Goal: Transaction & Acquisition: Download file/media

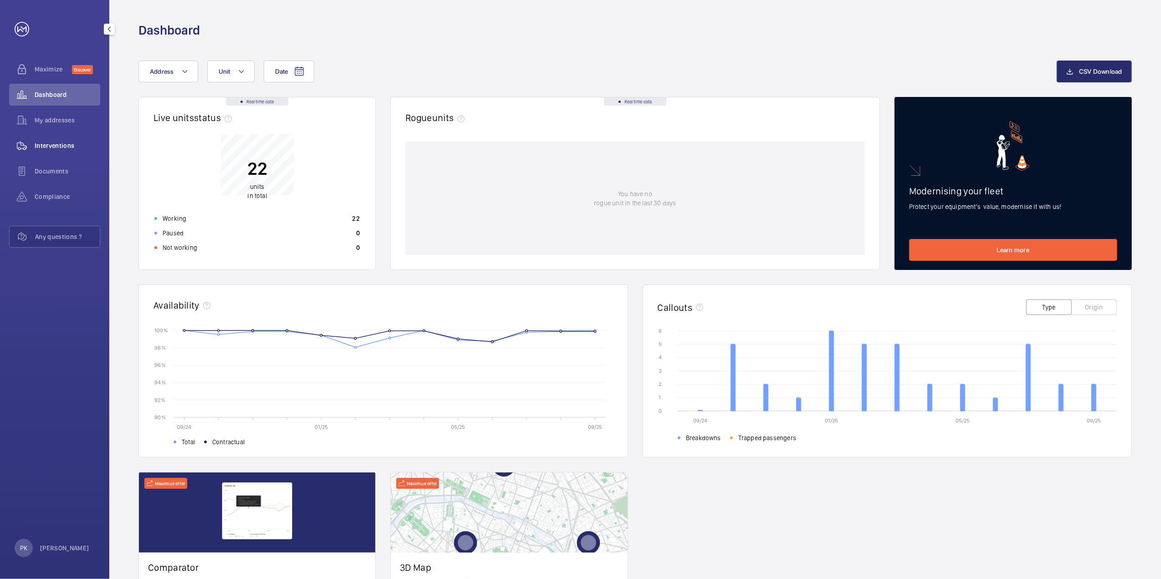
click at [44, 141] on span "Interventions" at bounding box center [68, 145] width 66 height 9
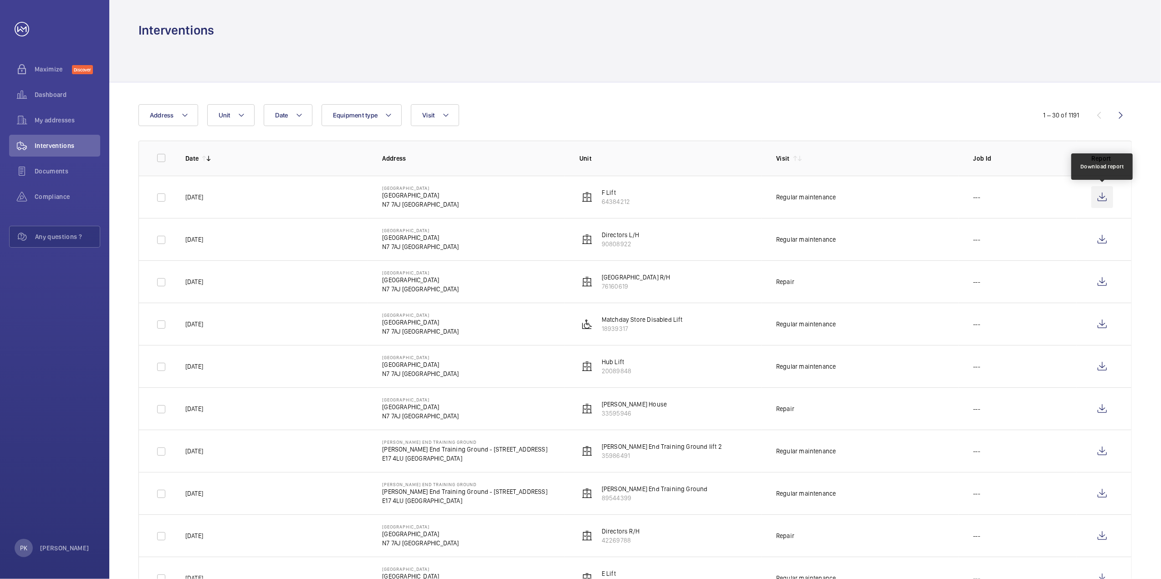
click at [760, 194] on wm-front-icon-button at bounding box center [1102, 197] width 22 height 22
click at [760, 232] on wm-front-icon-button at bounding box center [1102, 240] width 22 height 22
click at [760, 278] on wm-front-icon-button at bounding box center [1102, 282] width 22 height 22
click at [760, 323] on wm-front-icon-button at bounding box center [1102, 324] width 22 height 22
click at [760, 350] on wm-front-icon-button at bounding box center [1102, 367] width 22 height 22
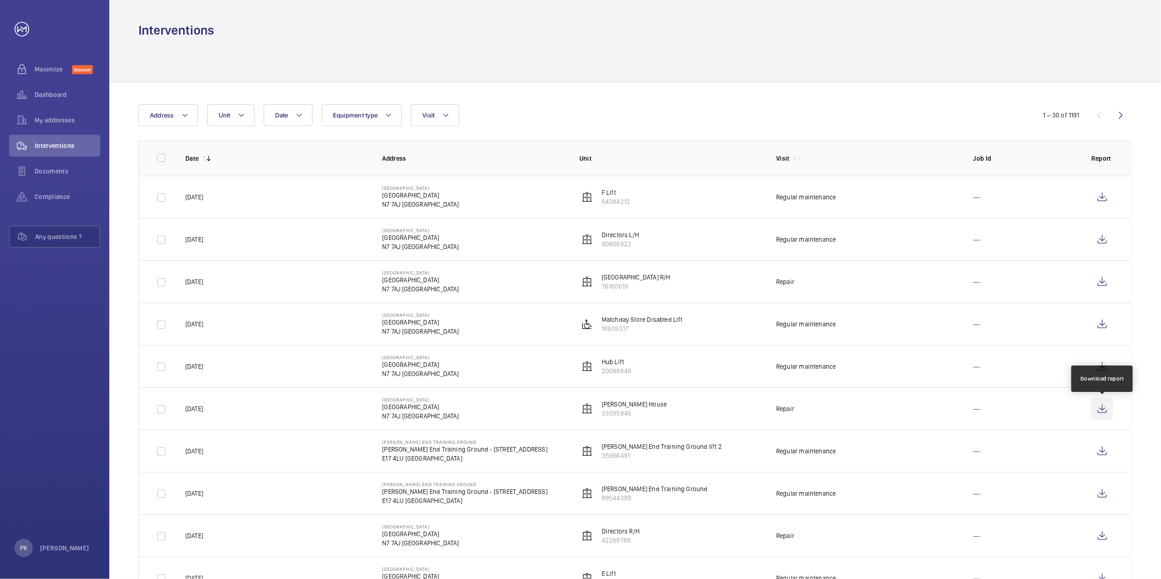
click at [760, 350] on wm-front-icon-button at bounding box center [1102, 409] width 22 height 22
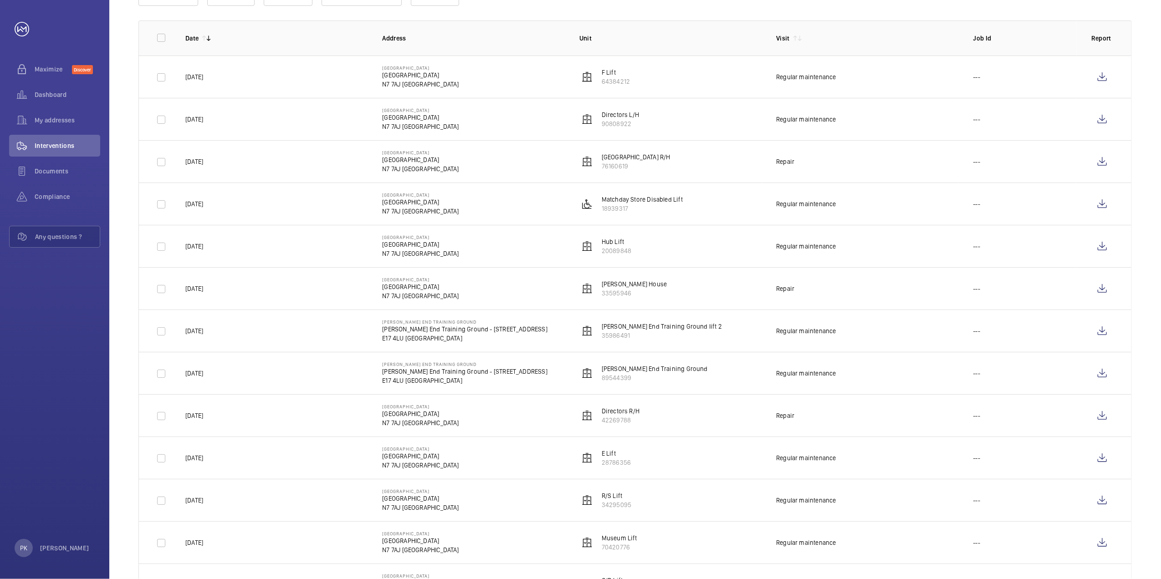
scroll to position [121, 0]
